Goal: Information Seeking & Learning: Check status

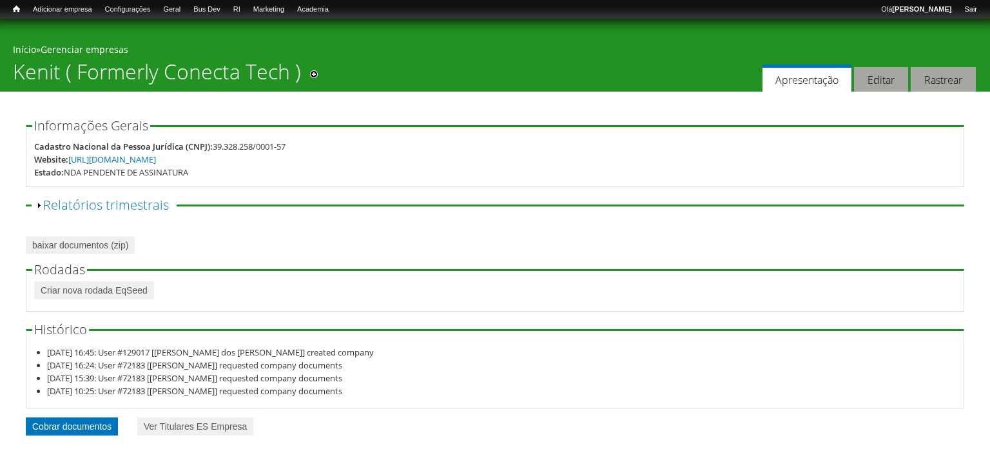
click at [77, 433] on link "Cobrar documentos" at bounding box center [72, 426] width 92 height 18
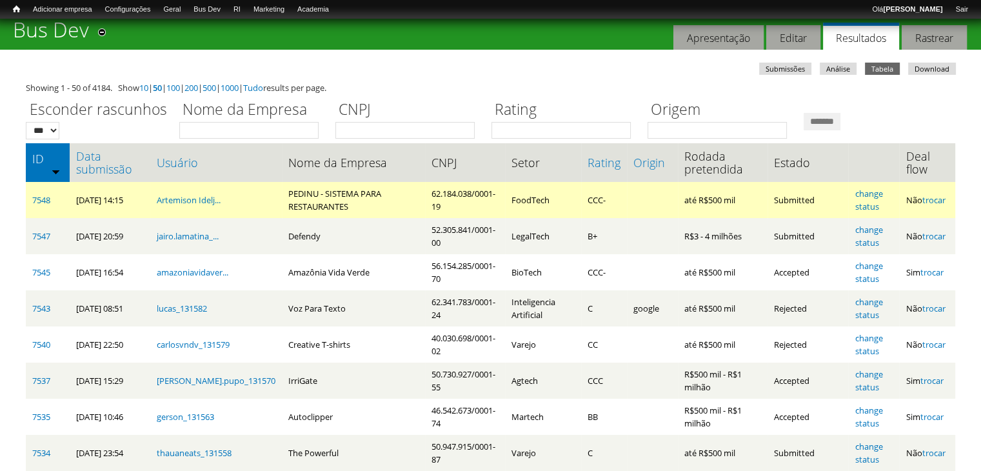
scroll to position [64, 0]
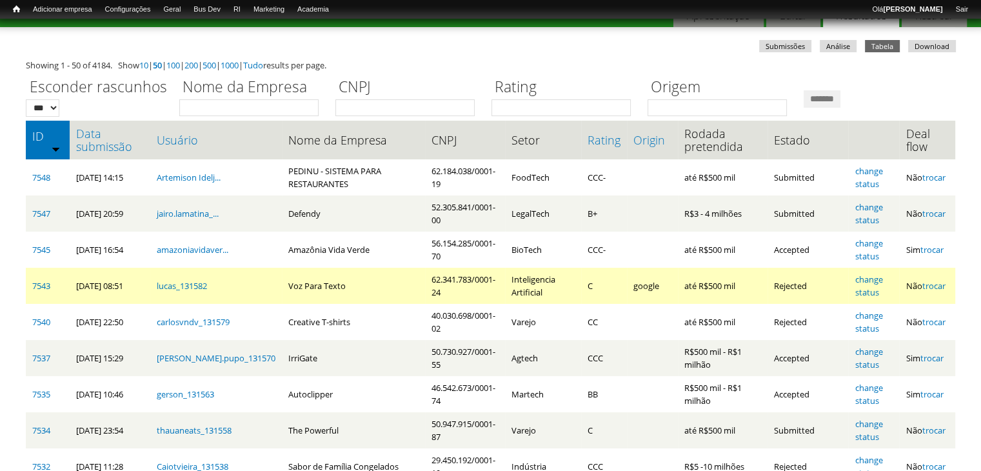
click at [294, 289] on td "Voz Para Texto" at bounding box center [353, 286] width 143 height 36
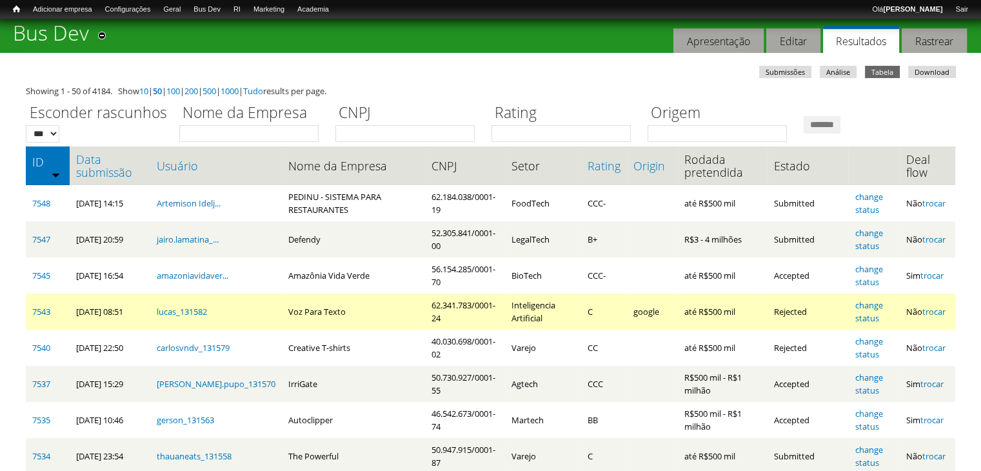
scroll to position [0, 0]
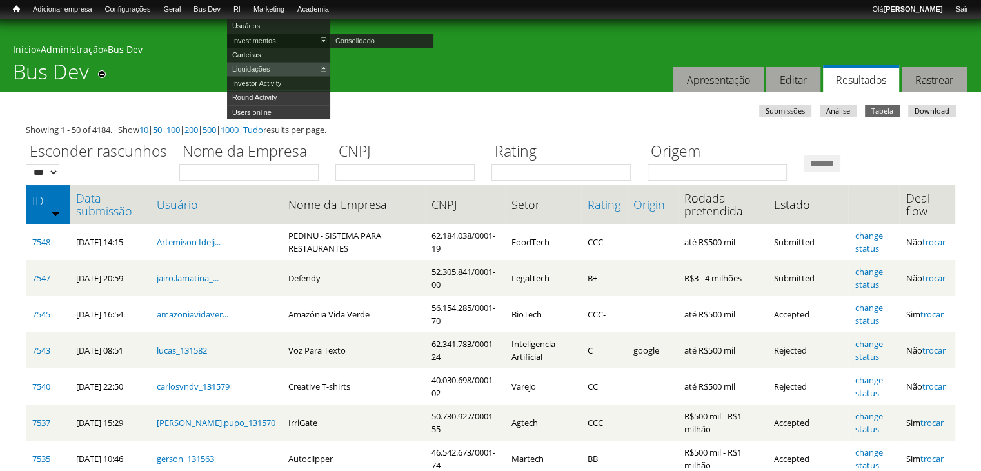
click at [269, 38] on link "Investimentos" at bounding box center [278, 41] width 103 height 14
